Goal: Task Accomplishment & Management: Manage account settings

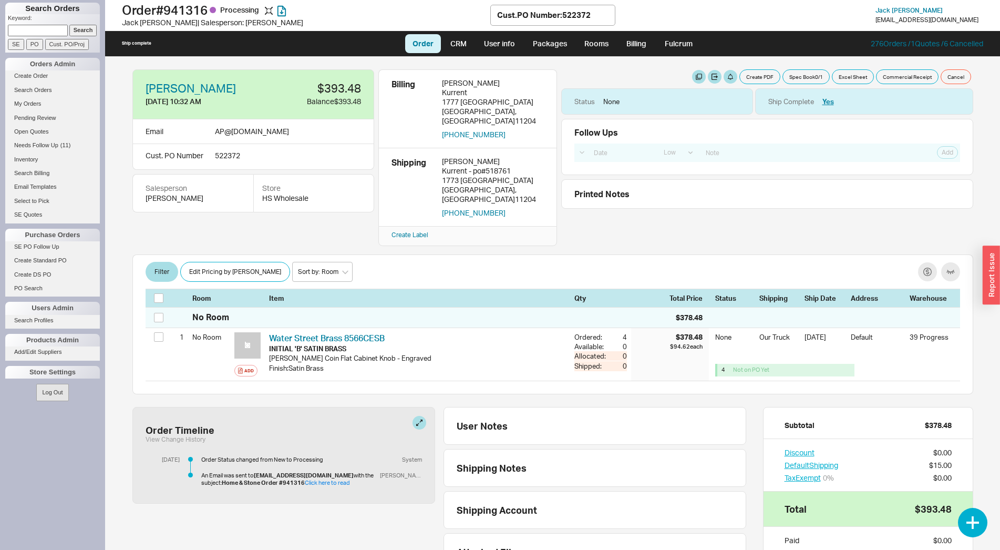
select select "LOW"
click at [30, 32] on input at bounding box center [38, 30] width 60 height 11
type input "920781"
click at [69, 25] on input "Search" at bounding box center [83, 30] width 28 height 11
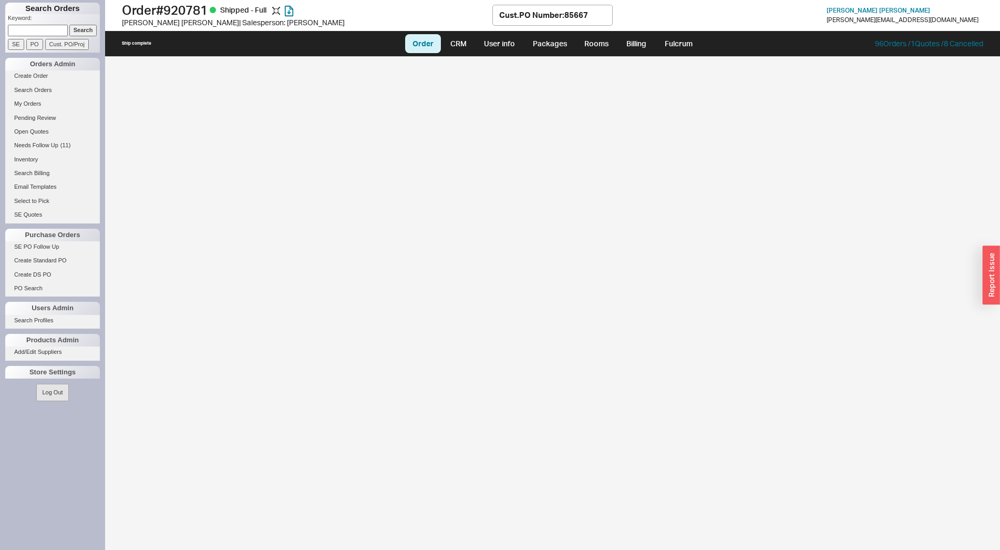
select select "LOW"
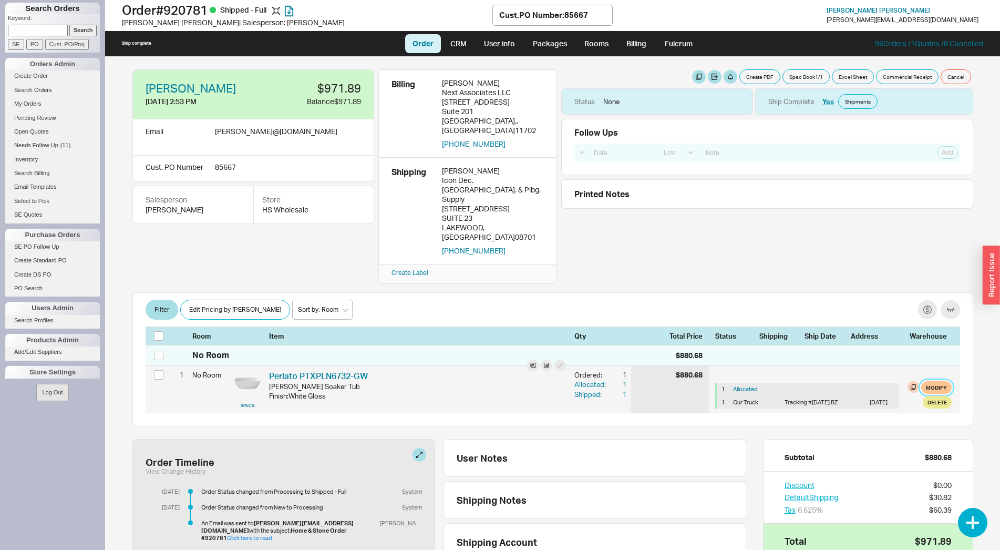
click at [931, 381] on button "Modify" at bounding box center [936, 387] width 30 height 13
select select "8"
select select "3"
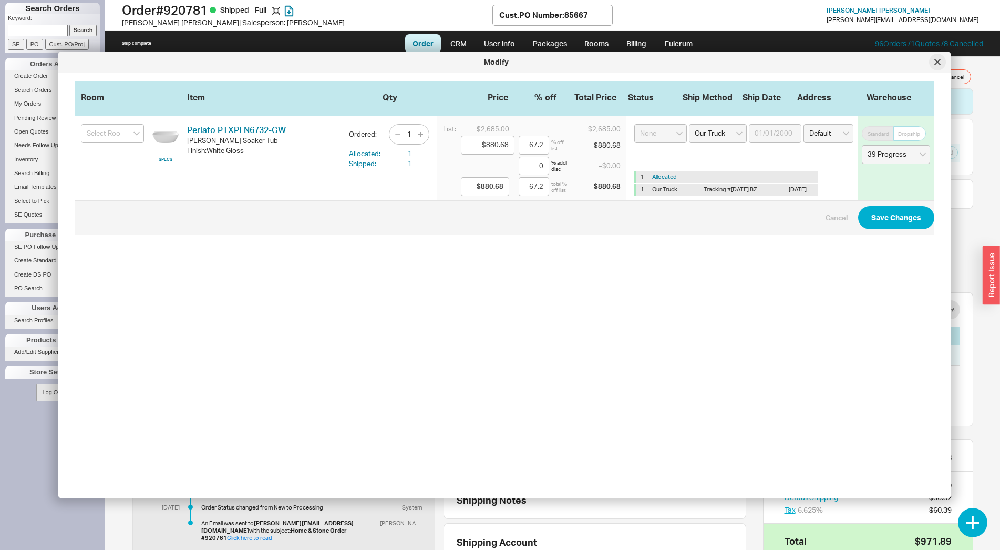
click at [936, 59] on icon at bounding box center [937, 62] width 6 height 6
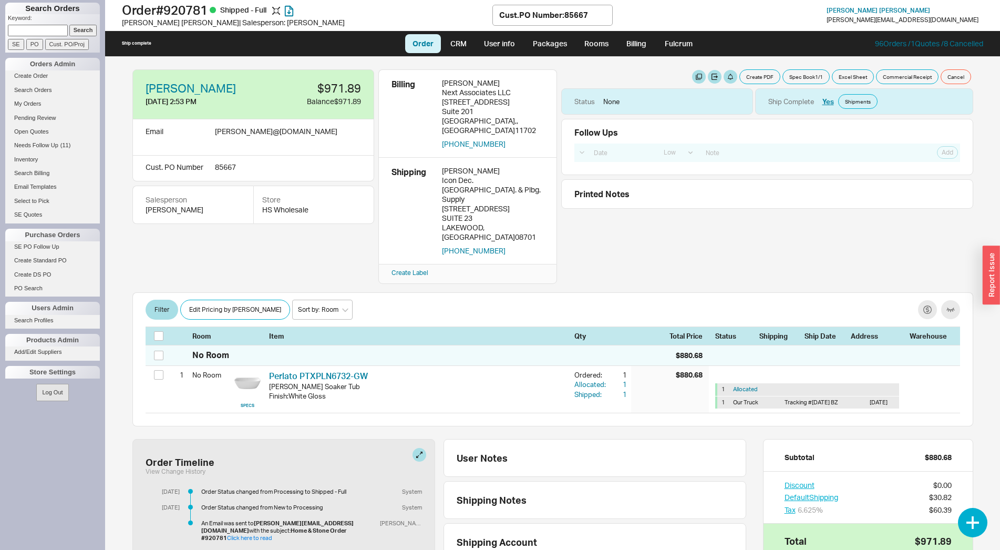
paste input "920666"
type input "920666"
click at [79, 31] on input "Search" at bounding box center [83, 30] width 28 height 11
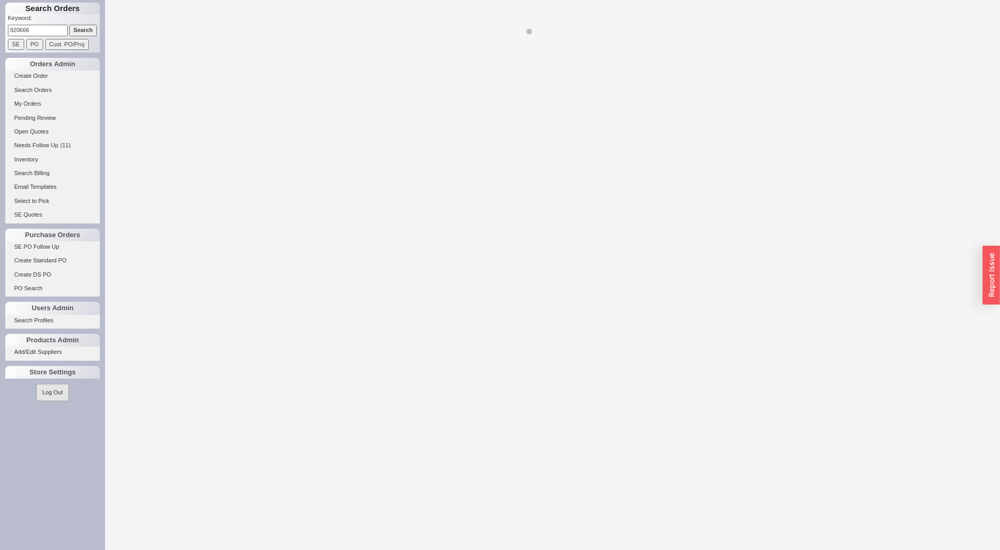
select select "LOW"
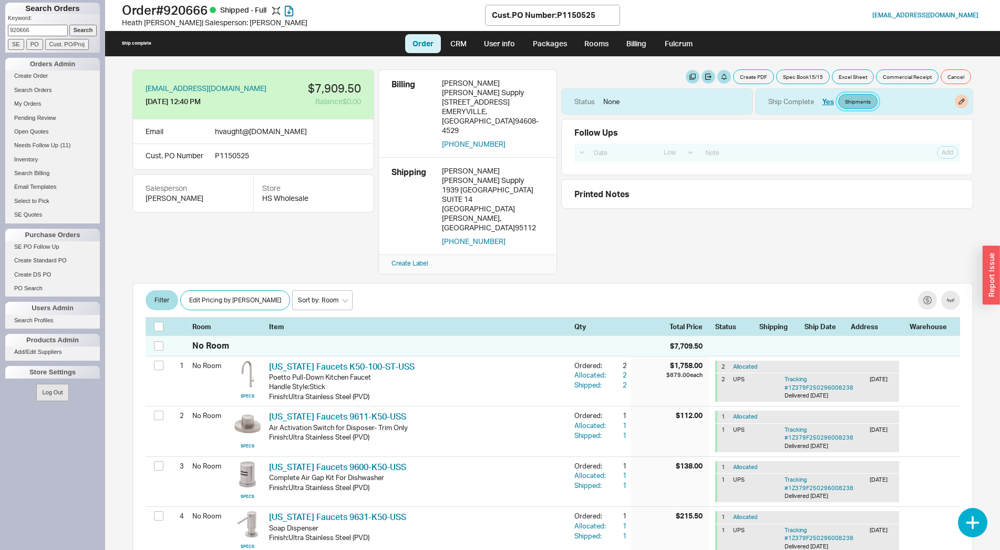
click at [849, 108] on link "Shipments" at bounding box center [857, 101] width 39 height 15
click at [858, 100] on link "Shipments" at bounding box center [857, 101] width 39 height 15
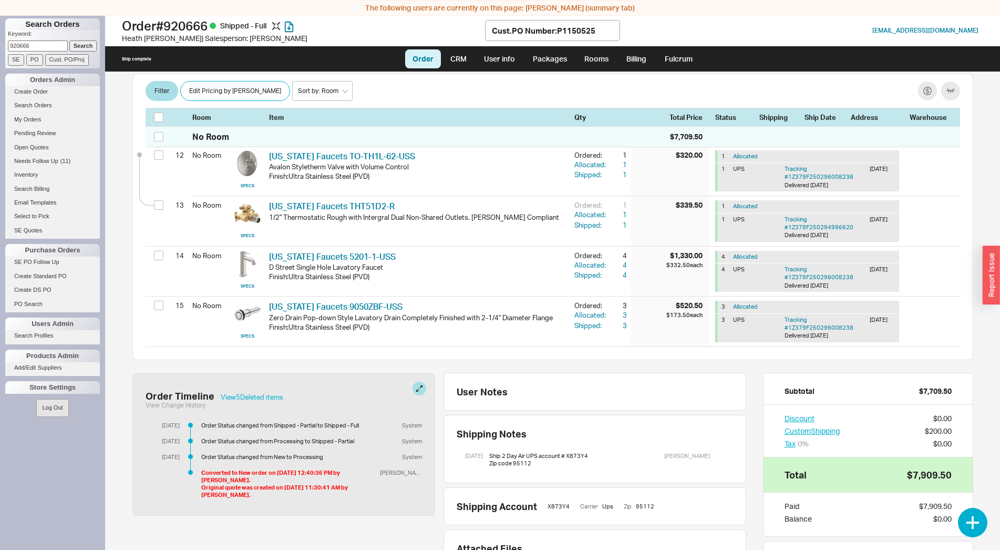
scroll to position [778, 0]
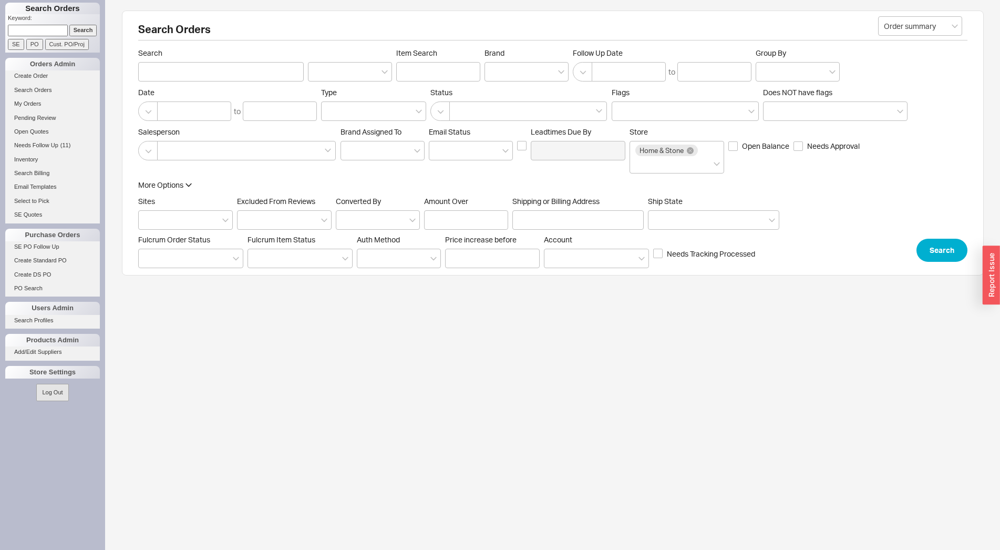
click at [46, 26] on input at bounding box center [38, 30] width 60 height 11
type input "920781"
click at [69, 25] on input "Search" at bounding box center [83, 30] width 28 height 11
type input "920781"
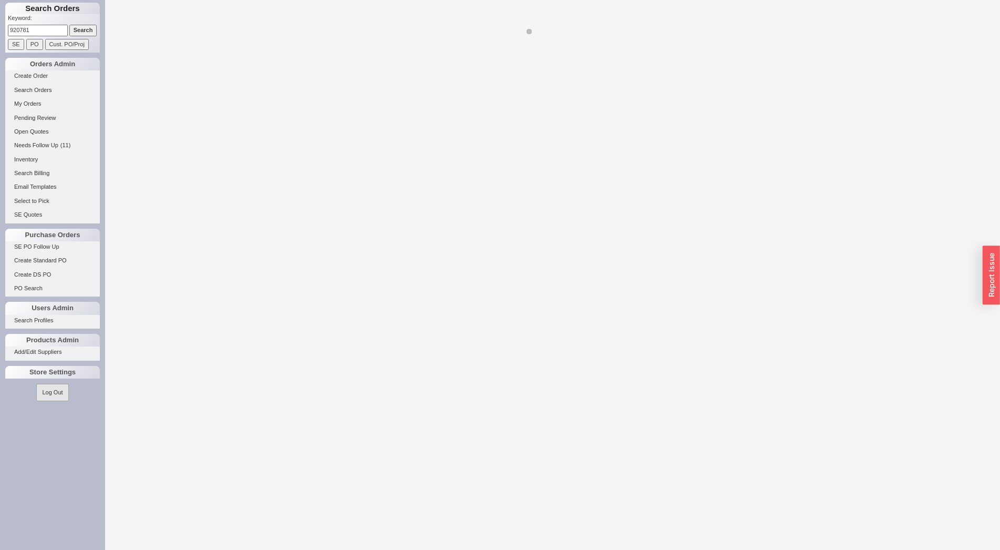
select select "LOW"
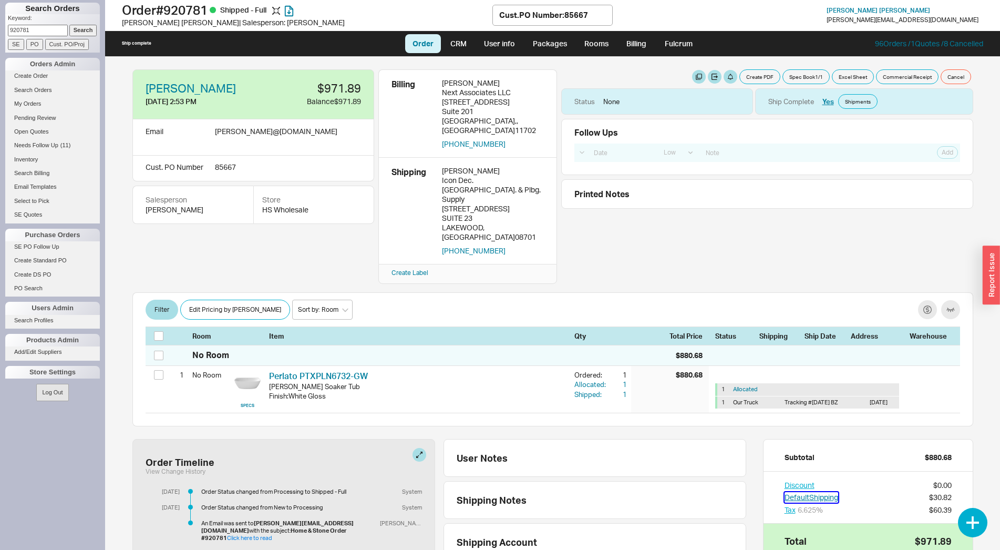
click at [823, 492] on button "Default Shipping" at bounding box center [812, 497] width 54 height 11
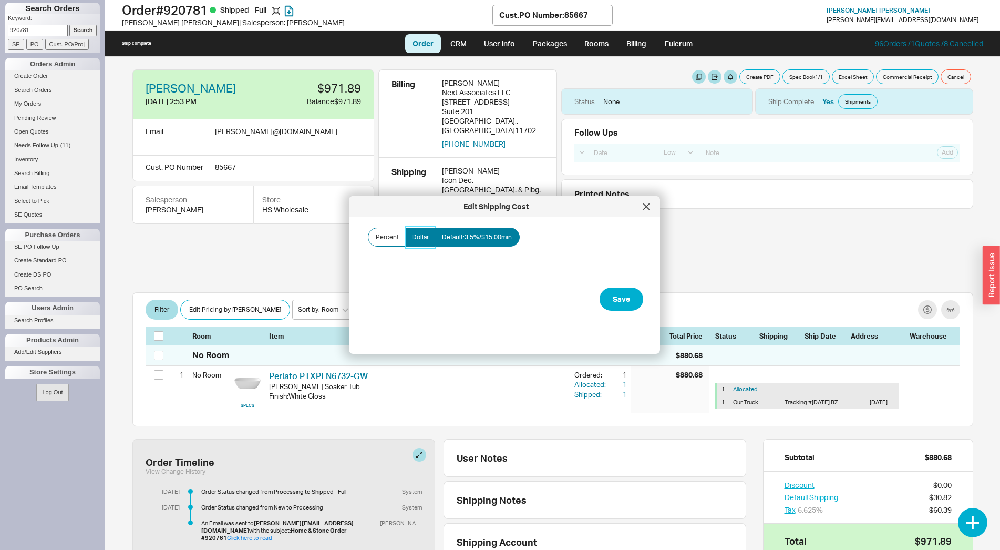
click at [424, 239] on span "Dollar" at bounding box center [420, 237] width 17 height 8
click at [0, 0] on input "Dollar" at bounding box center [0, 0] width 0 height 0
click at [437, 267] on input "Amount" at bounding box center [418, 273] width 105 height 19
type input "$100.00"
click at [620, 308] on button "Save" at bounding box center [622, 298] width 44 height 23
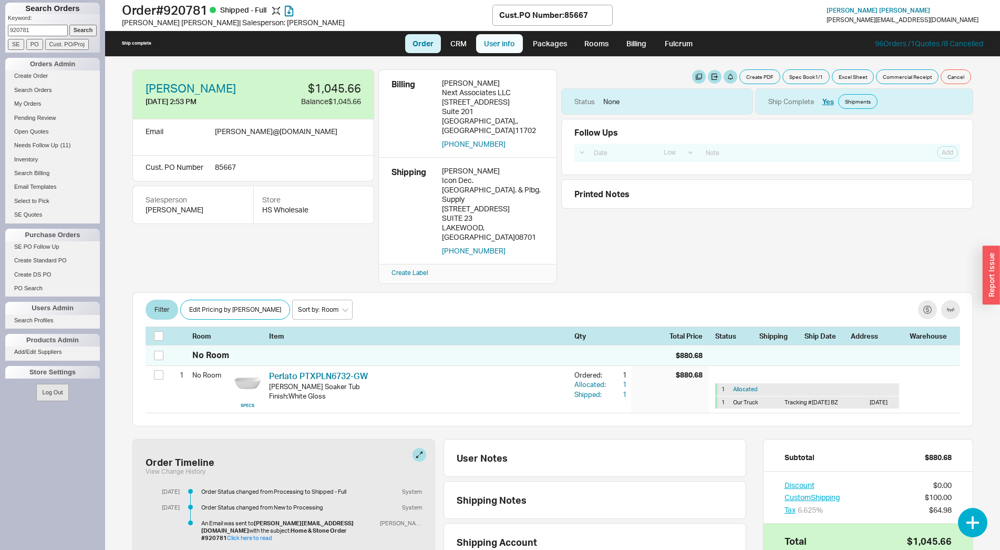
click at [495, 49] on link "User info" at bounding box center [499, 43] width 47 height 19
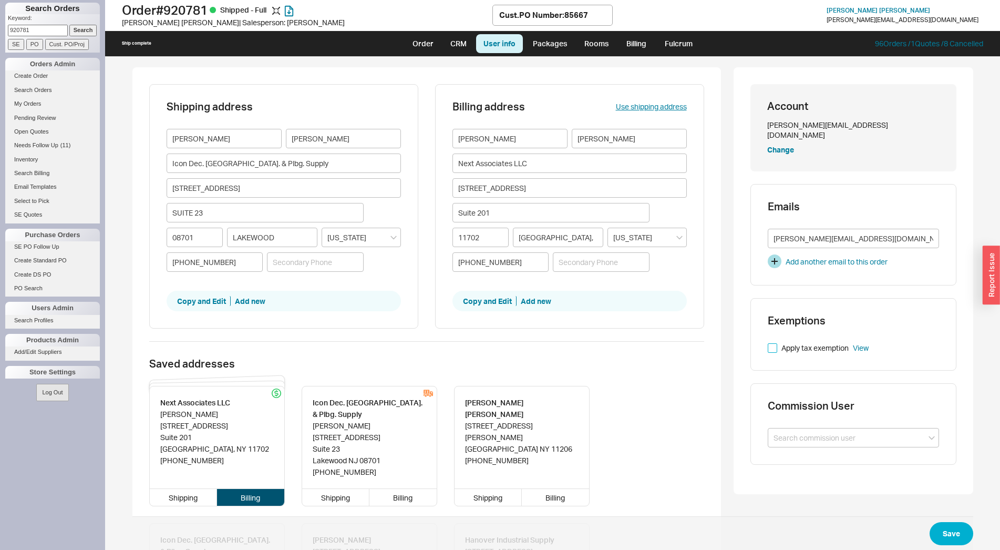
click at [769, 343] on input "Apply tax exemption" at bounding box center [772, 347] width 9 height 9
checkbox input "true"
click at [948, 533] on button "Save" at bounding box center [952, 533] width 44 height 23
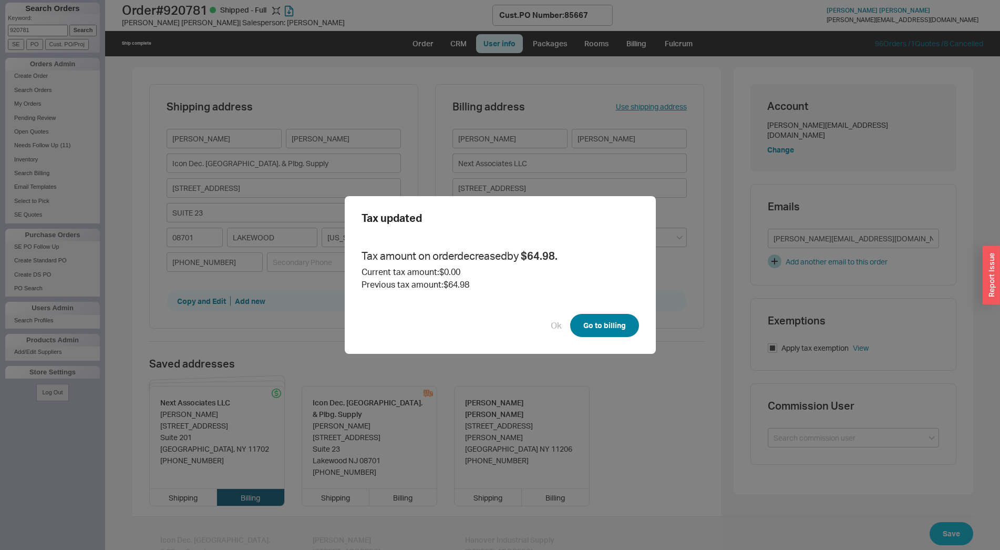
click at [599, 320] on button "Go to billing" at bounding box center [604, 325] width 69 height 23
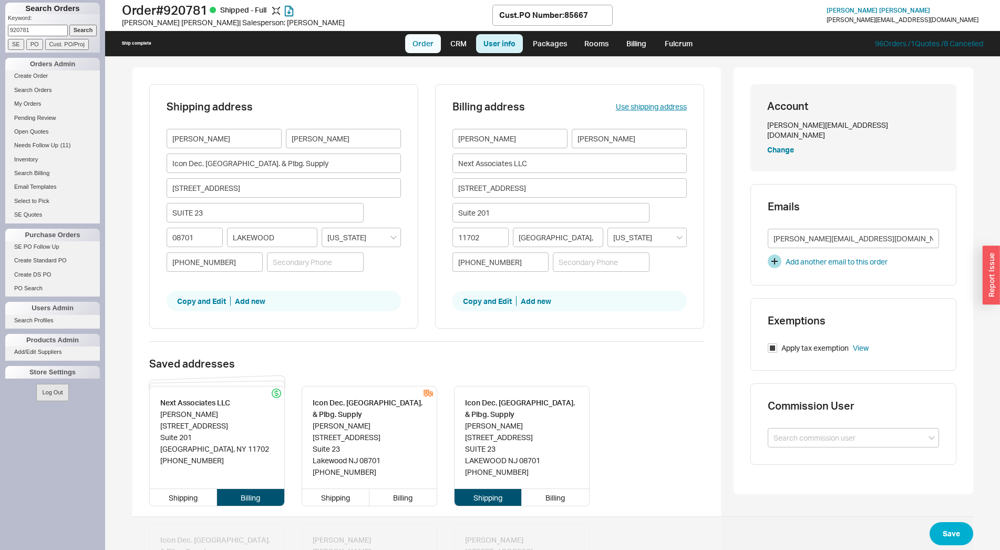
click at [423, 49] on link "Order" at bounding box center [423, 43] width 36 height 19
select select "LOW"
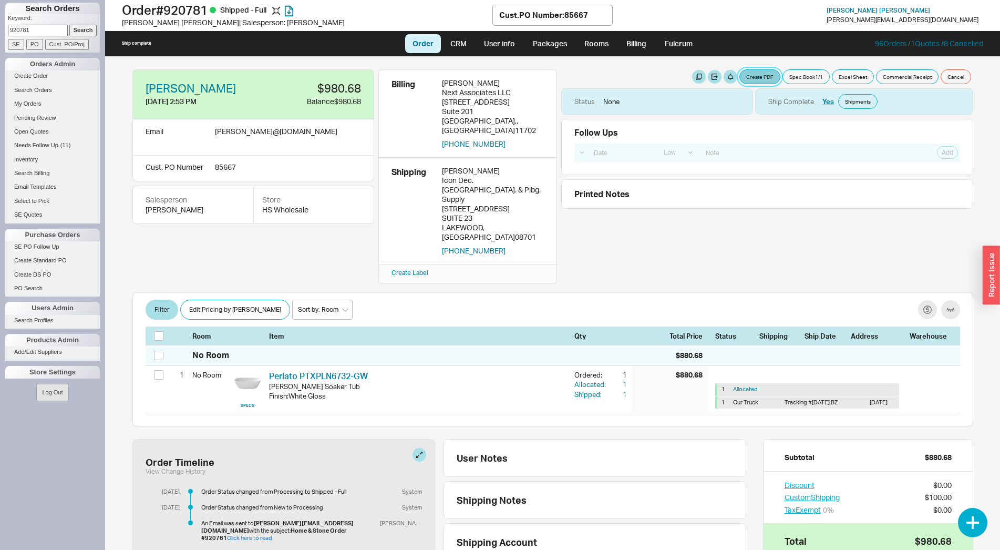
click at [752, 72] on button "Create PDF" at bounding box center [759, 76] width 41 height 15
select select "69473513"
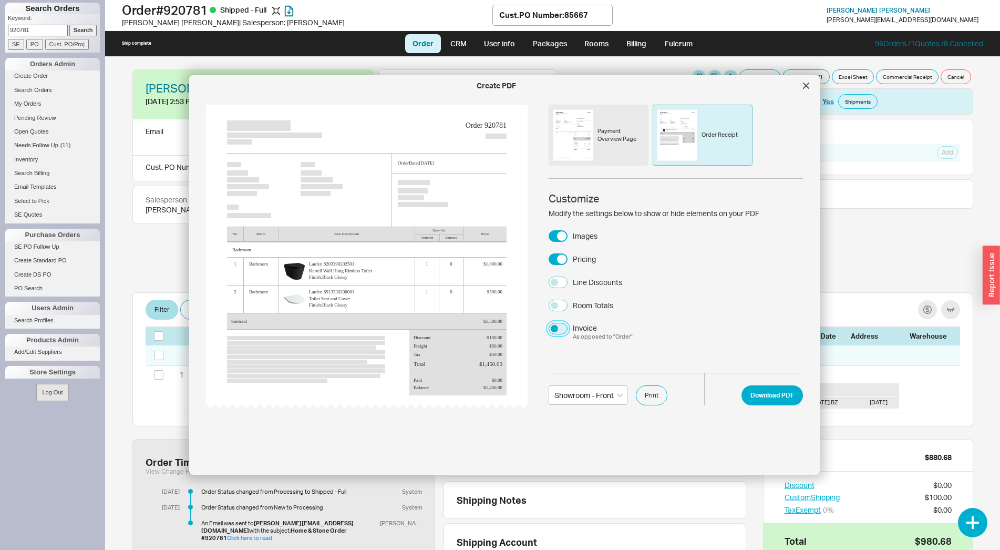
click at [553, 331] on button "Invoice As opposed to " Order "" at bounding box center [558, 329] width 19 height 12
click at [792, 389] on div "Lehigh - Office QualityBath - Second Floor QualityBath - Third Floor Showroom -…" at bounding box center [676, 392] width 254 height 38
click at [782, 389] on button "Download PDF" at bounding box center [772, 395] width 61 height 20
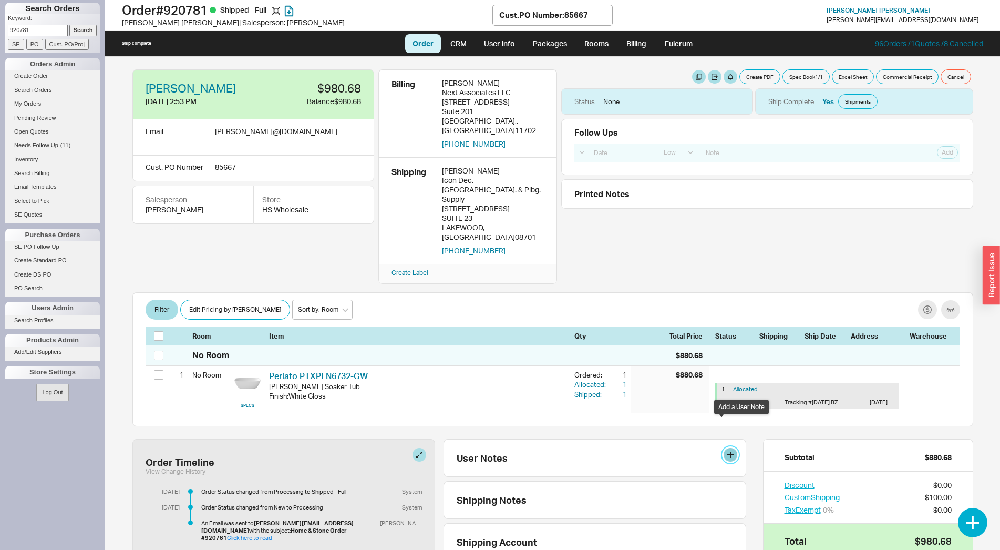
click at [724, 448] on button at bounding box center [731, 455] width 14 height 14
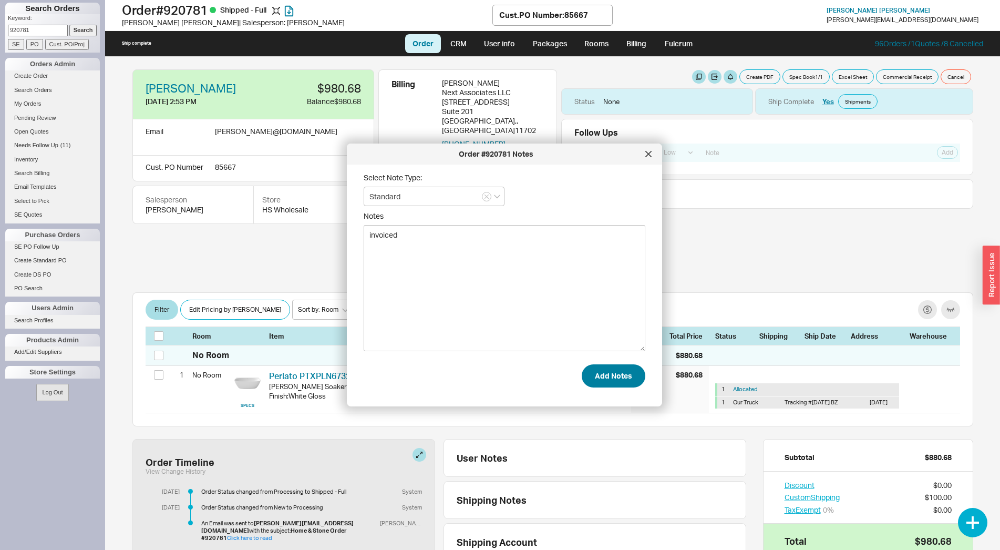
type textarea "invoiced"
click at [612, 383] on button "Add Notes" at bounding box center [614, 375] width 64 height 23
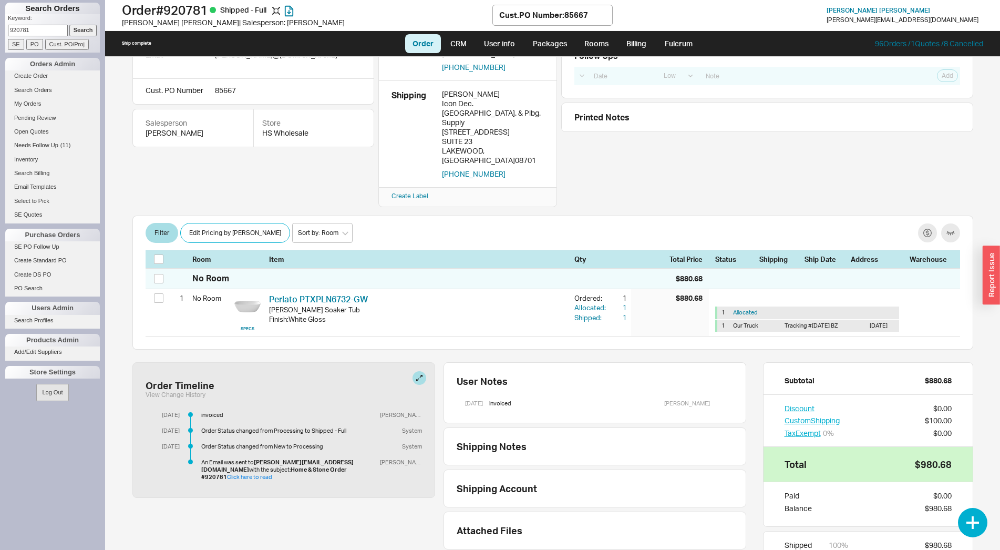
scroll to position [91, 0]
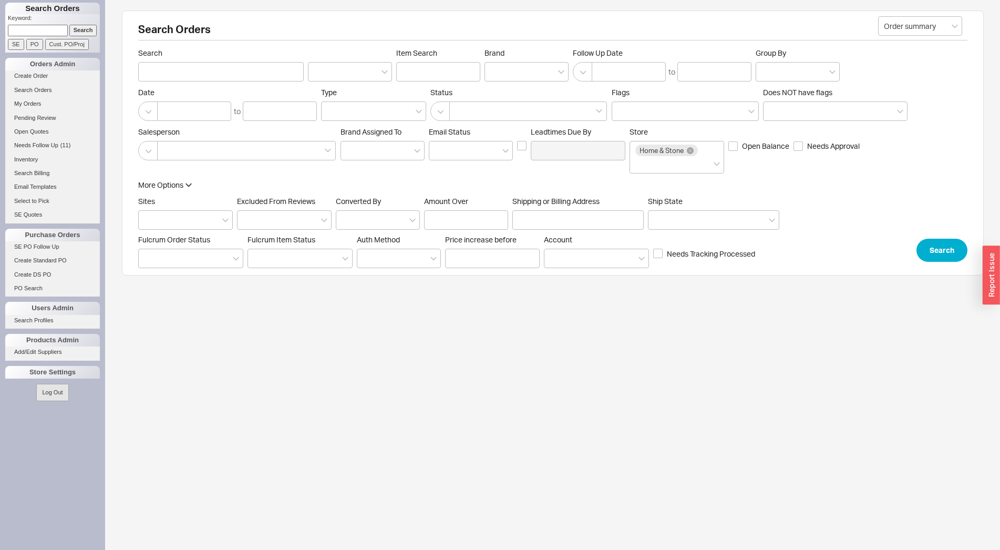
click at [57, 26] on input at bounding box center [38, 30] width 60 height 11
type input "940897"
click at [69, 25] on input "Search" at bounding box center [83, 30] width 28 height 11
type input "940897"
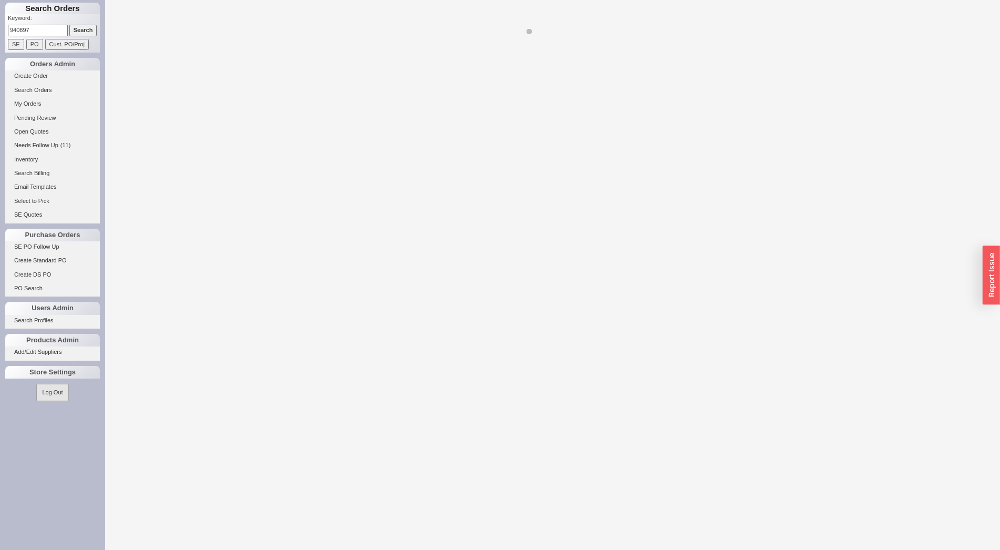
select select "LOW"
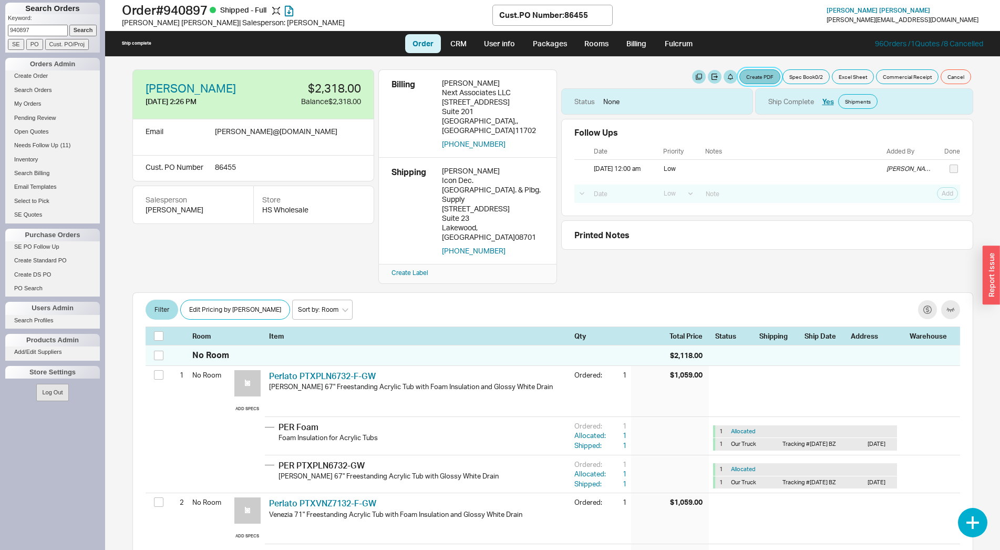
click at [749, 80] on button "Create PDF" at bounding box center [759, 76] width 41 height 15
select select "69473513"
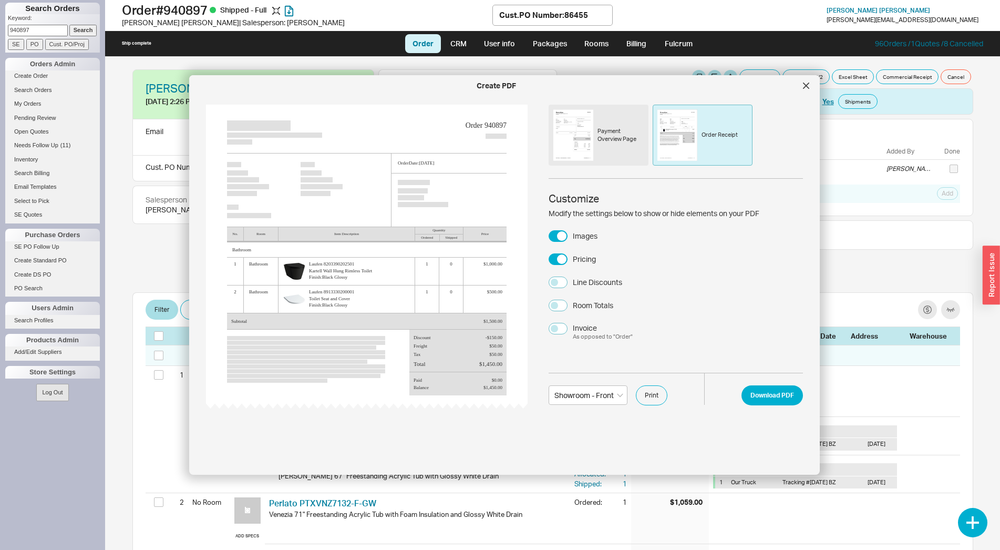
click at [547, 331] on div "Order 940897 Order Date: 9/18/25 No. Room Item Description Quantity Ordered Shi…" at bounding box center [504, 258] width 597 height 306
click at [560, 331] on button "Invoice As opposed to " Order "" at bounding box center [558, 329] width 19 height 12
click at [775, 401] on button "Download PDF" at bounding box center [772, 395] width 61 height 20
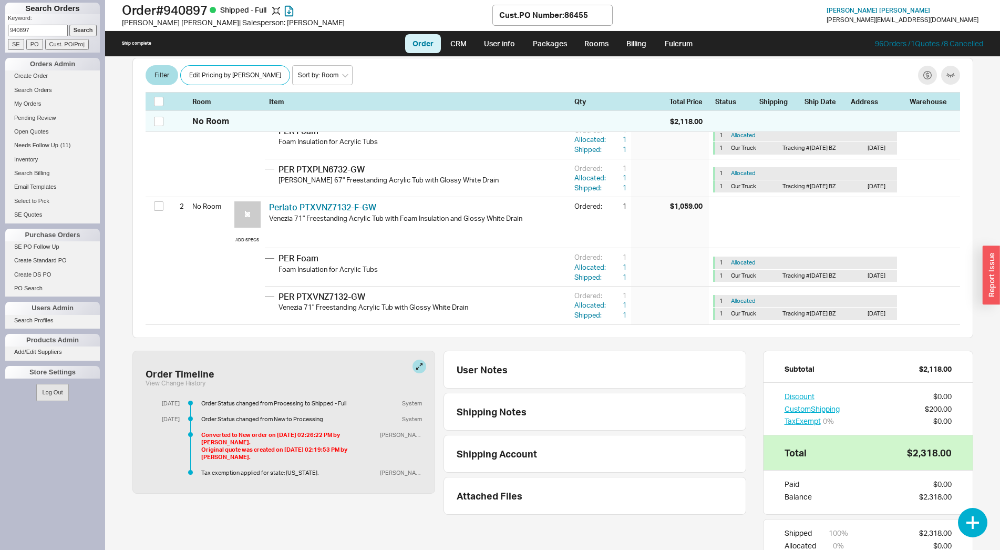
scroll to position [298, 0]
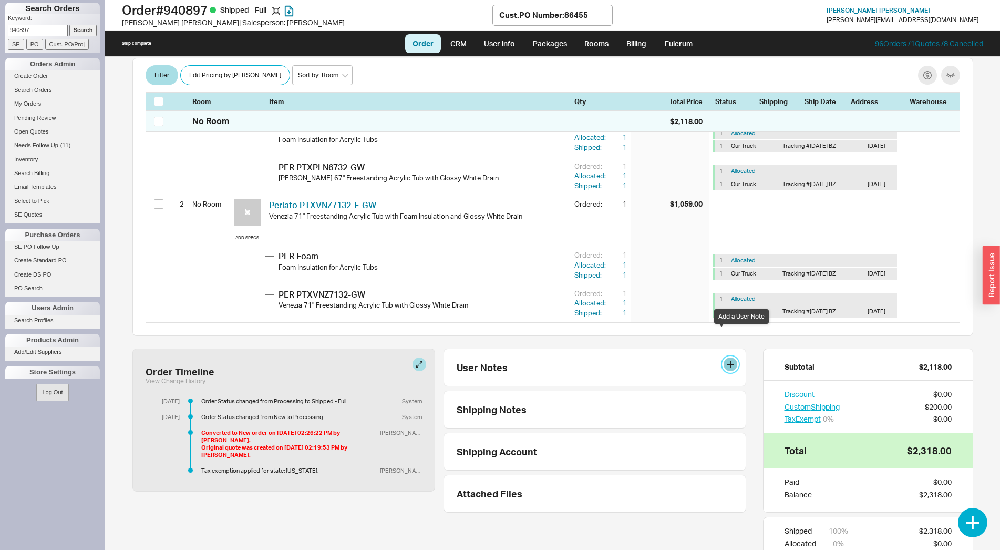
click at [724, 357] on button at bounding box center [731, 364] width 14 height 14
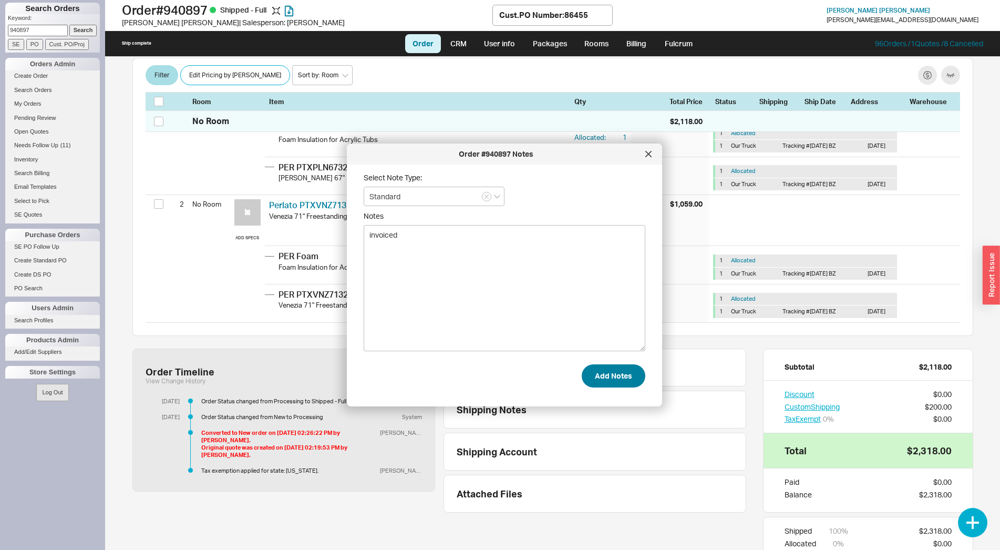
type textarea "invoiced"
click at [614, 387] on button "Add Notes" at bounding box center [614, 375] width 64 height 23
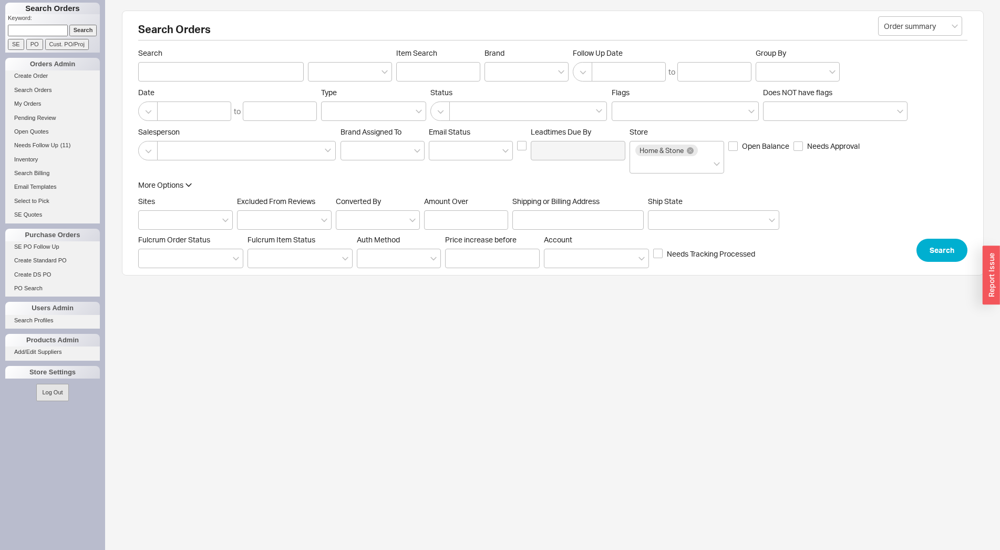
paste input "522372"
type input "522372"
click at [75, 44] on input "Cust. PO/Proj" at bounding box center [67, 44] width 44 height 11
type input "522372"
type input "Customer PO/Proj Name"
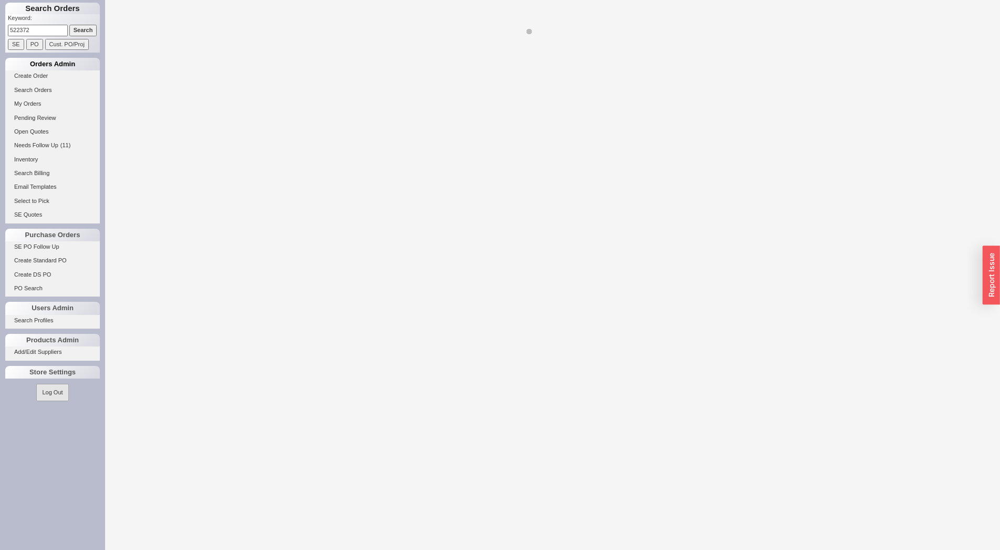
select select "LOW"
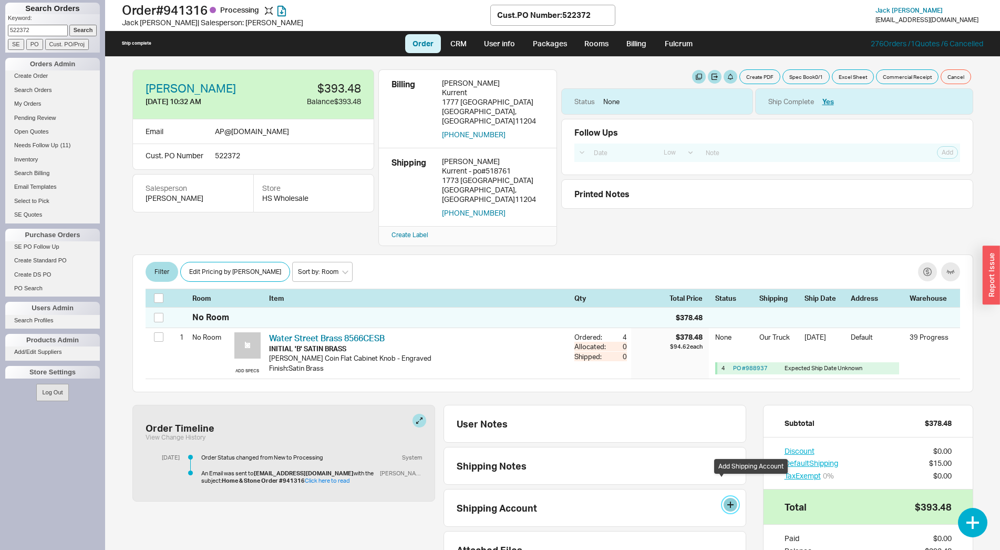
click at [724, 498] on button at bounding box center [731, 505] width 14 height 14
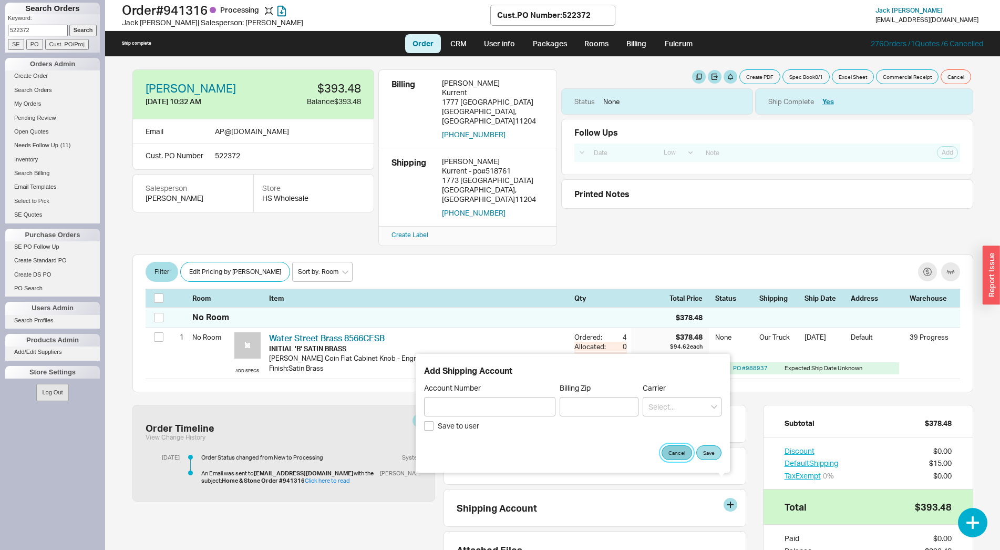
click at [678, 448] on button "Cancel" at bounding box center [677, 452] width 30 height 15
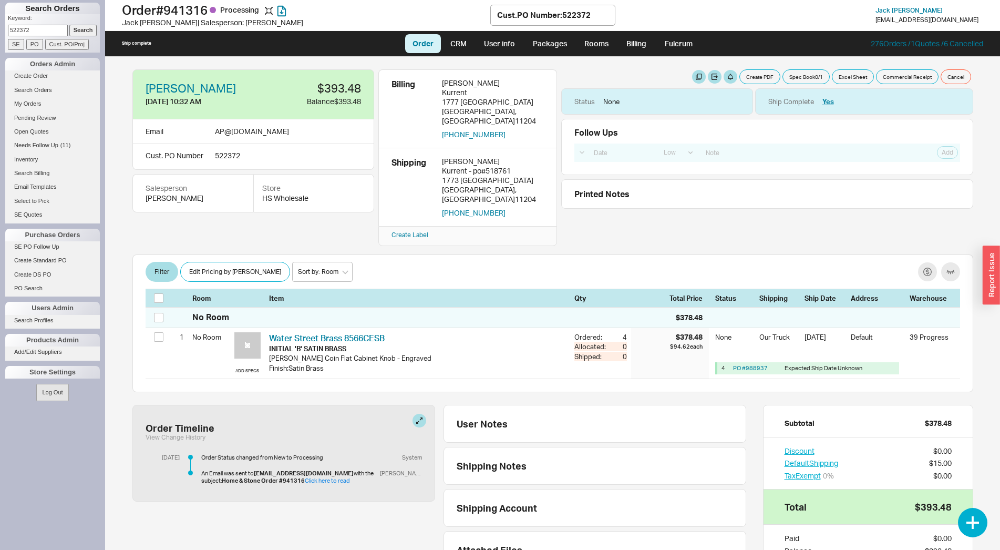
click at [818, 450] on div "Discount $0.00 Default Shipping $15.00 Tax Exempt 0 % $0.00" at bounding box center [868, 463] width 209 height 52
click at [822, 458] on button "Default Shipping" at bounding box center [812, 463] width 54 height 11
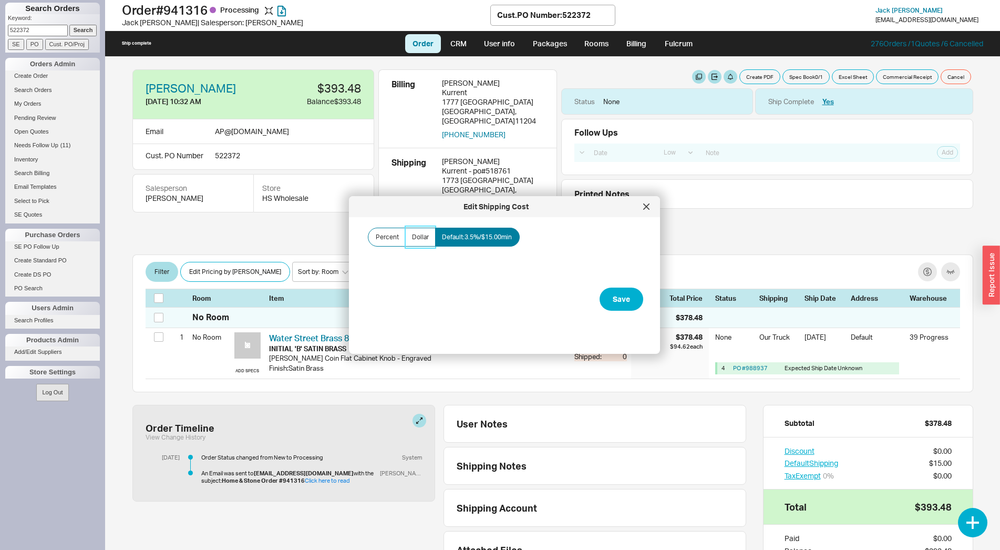
drag, startPoint x: 428, startPoint y: 240, endPoint x: 434, endPoint y: 250, distance: 11.1
click at [428, 240] on label "Dollar" at bounding box center [420, 237] width 30 height 19
click at [0, 0] on input "Dollar" at bounding box center [0, 0] width 0 height 0
click at [449, 272] on input "Amount" at bounding box center [418, 273] width 105 height 19
type input "$0.00"
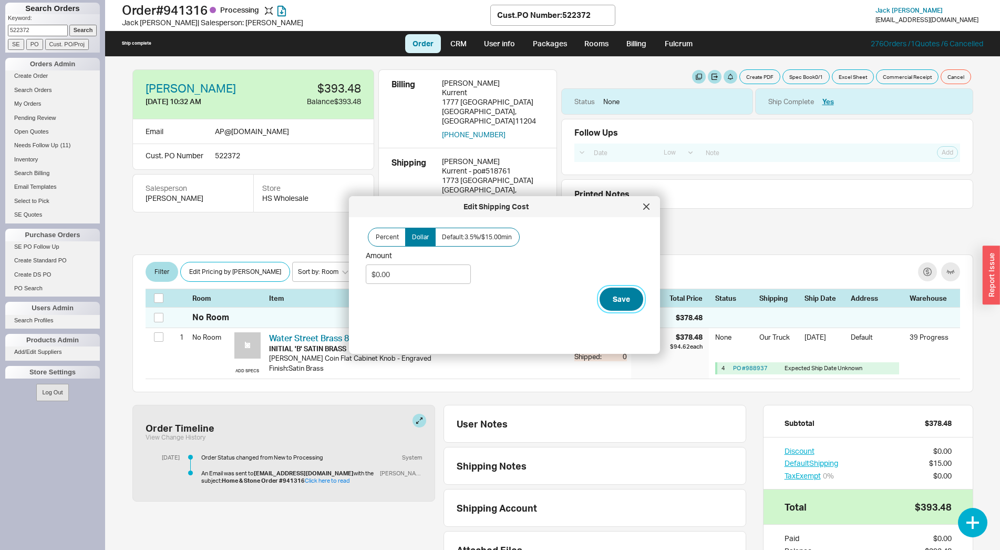
click at [623, 298] on button "Save" at bounding box center [622, 298] width 44 height 23
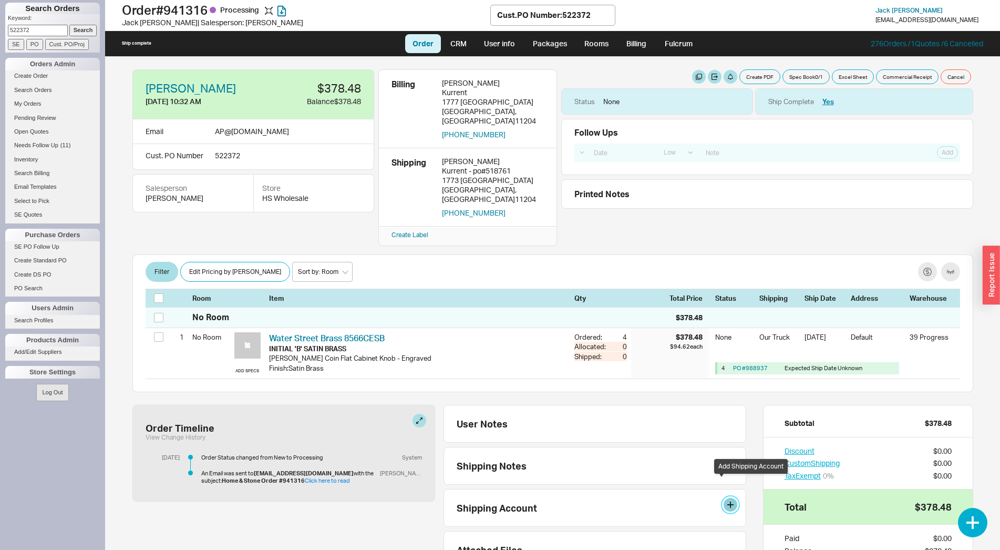
click at [724, 498] on button at bounding box center [731, 505] width 14 height 14
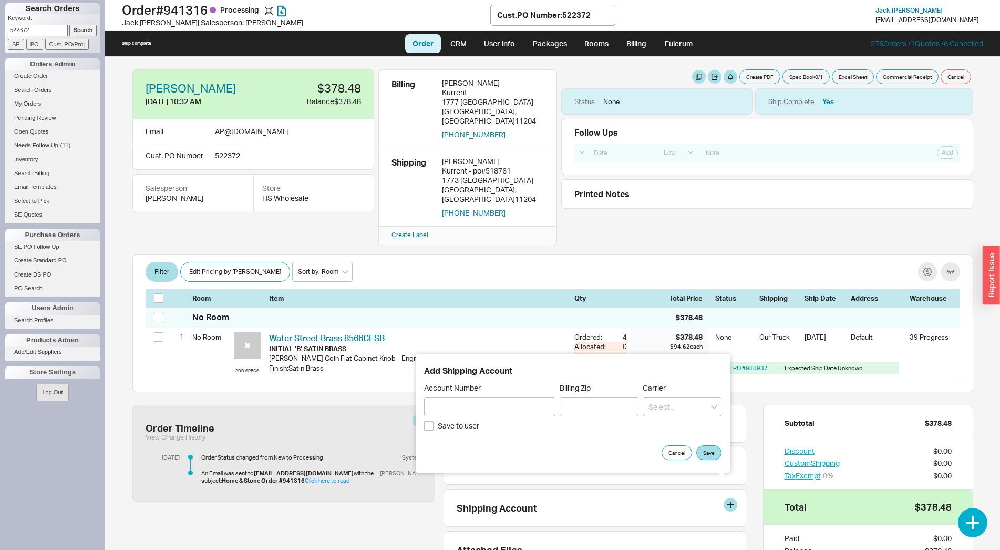
click at [763, 382] on div "[PERSON_NAME] [DATE] 10:32 AM $378.48 Balance $378.48 Email AP @ [DOMAIN_NAME] …" at bounding box center [553, 303] width 862 height 493
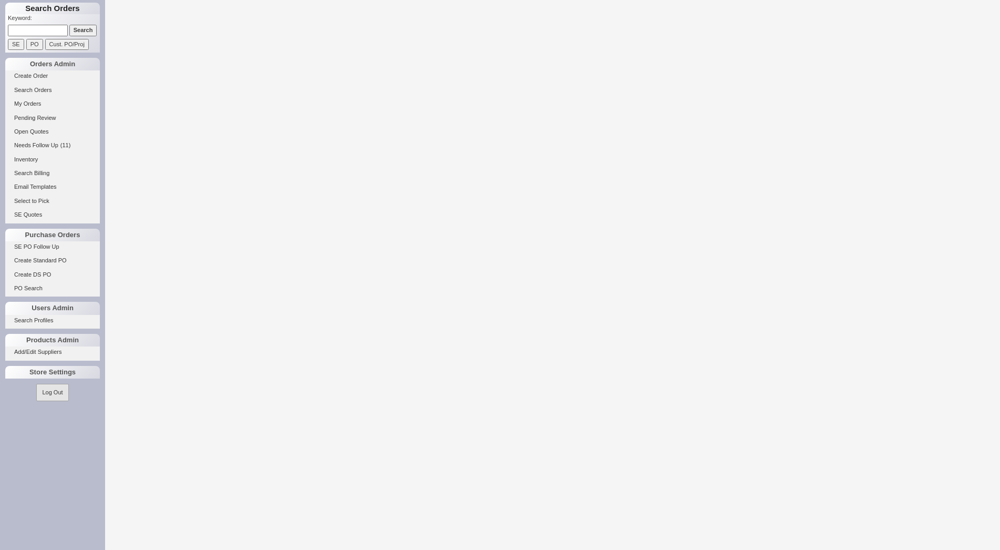
select select "LOW"
